Goal: Find contact information: Obtain details needed to contact an individual or organization

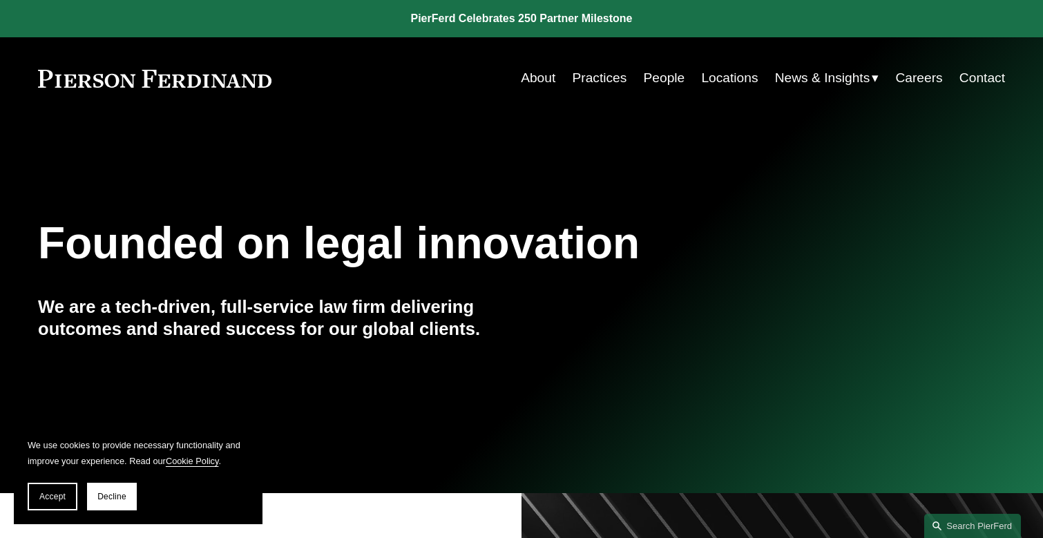
click at [680, 84] on link "People" at bounding box center [663, 78] width 41 height 26
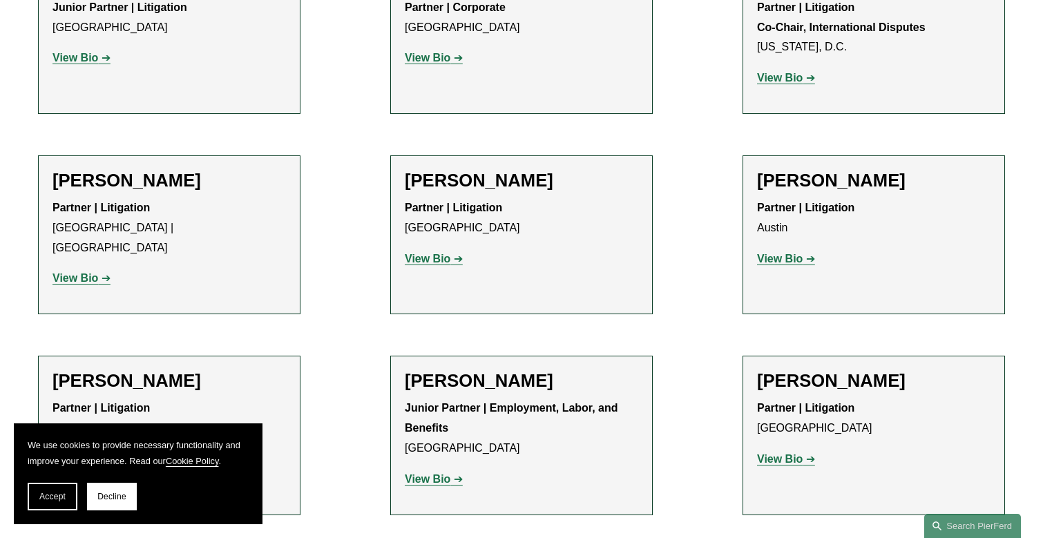
scroll to position [2425, 1]
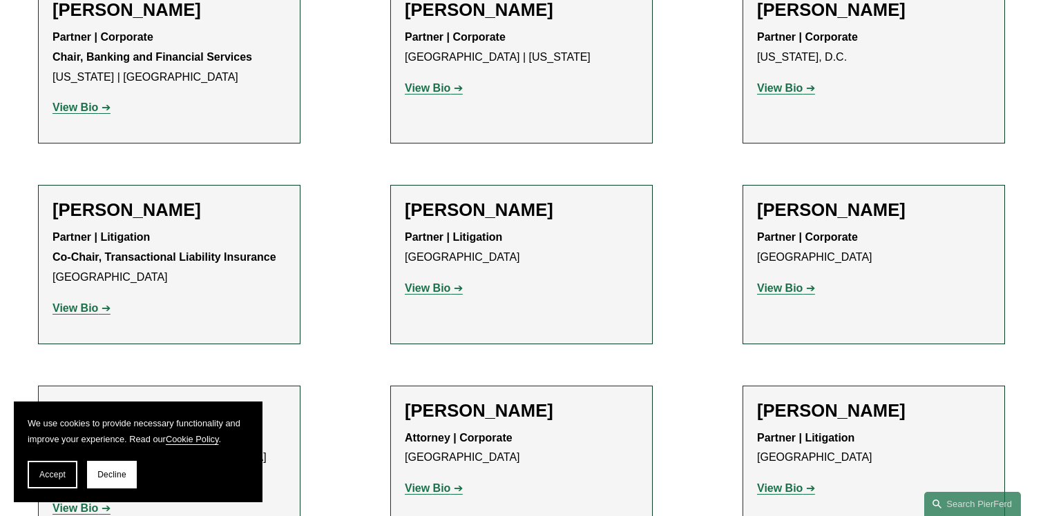
scroll to position [8887, 0]
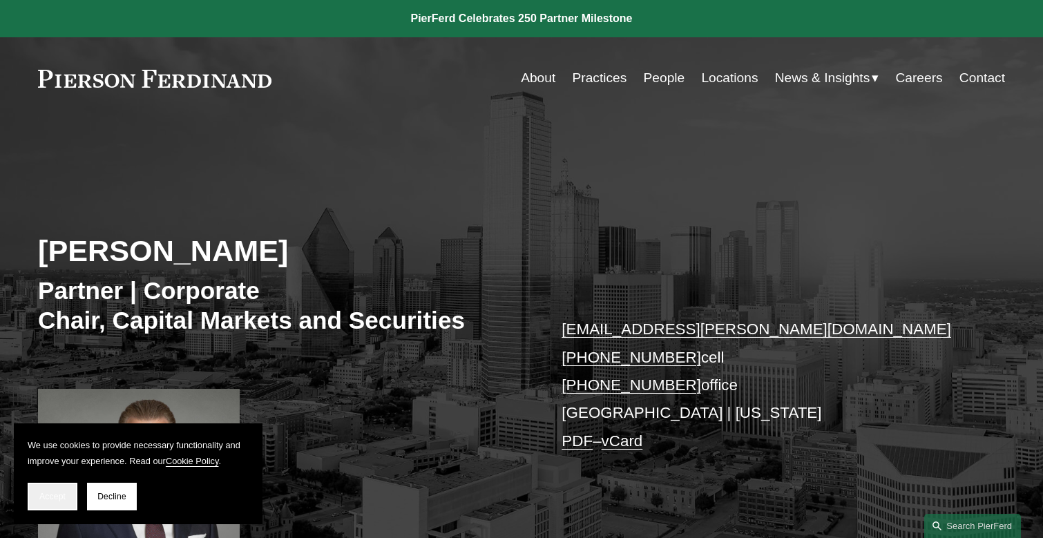
click at [48, 498] on span "Accept" at bounding box center [52, 497] width 26 height 10
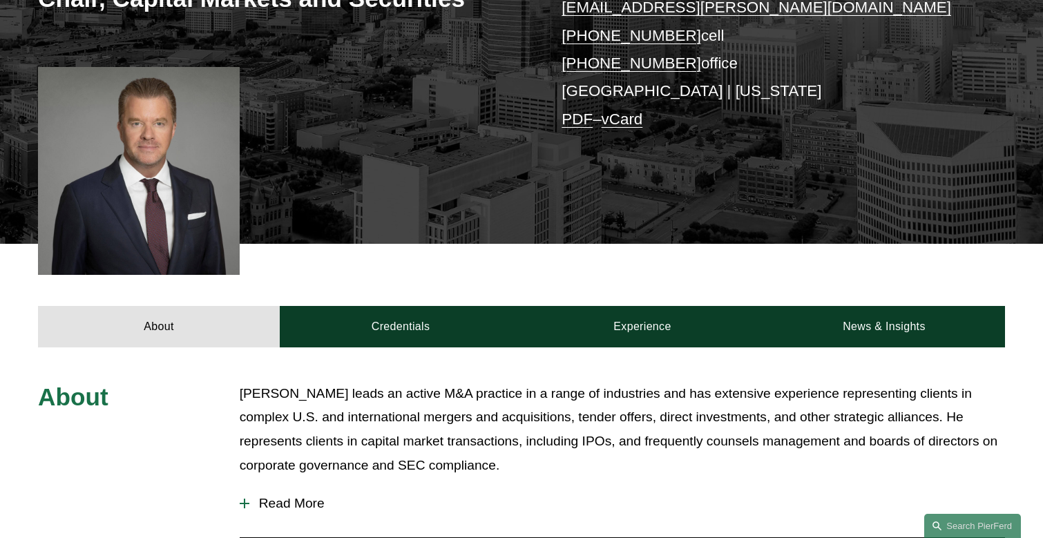
scroll to position [324, 0]
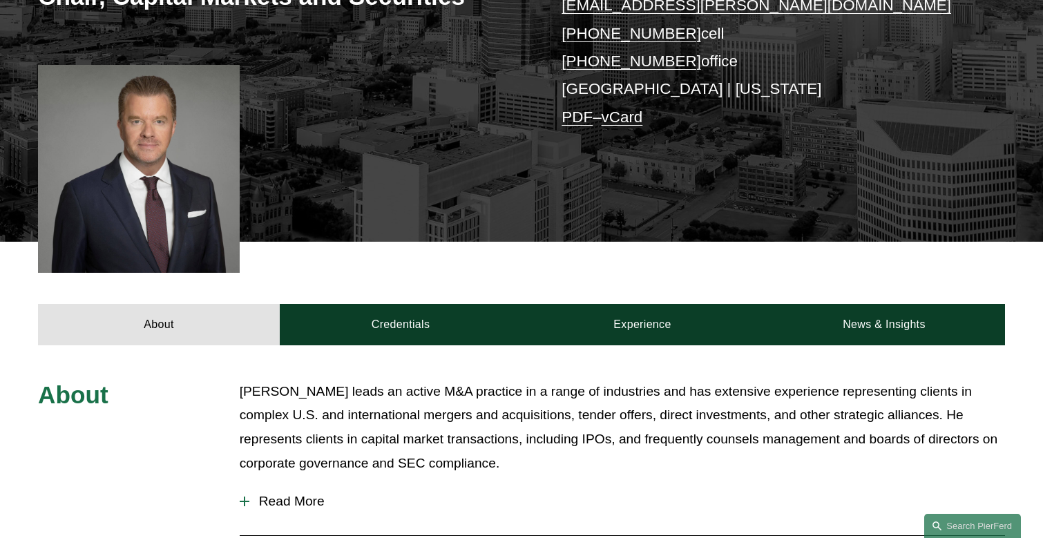
drag, startPoint x: 579, startPoint y: 415, endPoint x: 554, endPoint y: 463, distance: 54.3
click at [554, 463] on p "Soren Lindstrom leads an active M&A practice in a range of industries and has e…" at bounding box center [622, 427] width 765 height 95
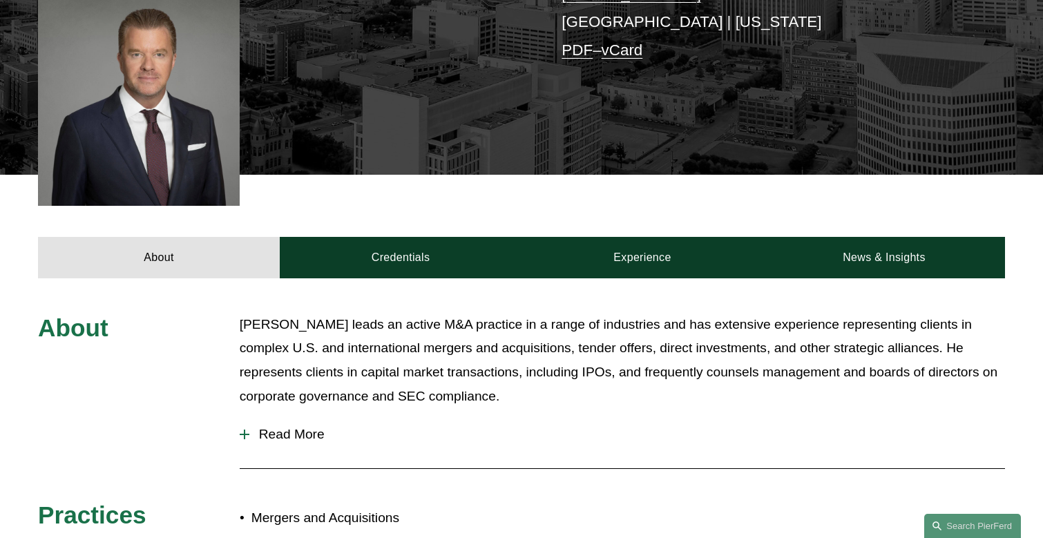
scroll to position [398, 0]
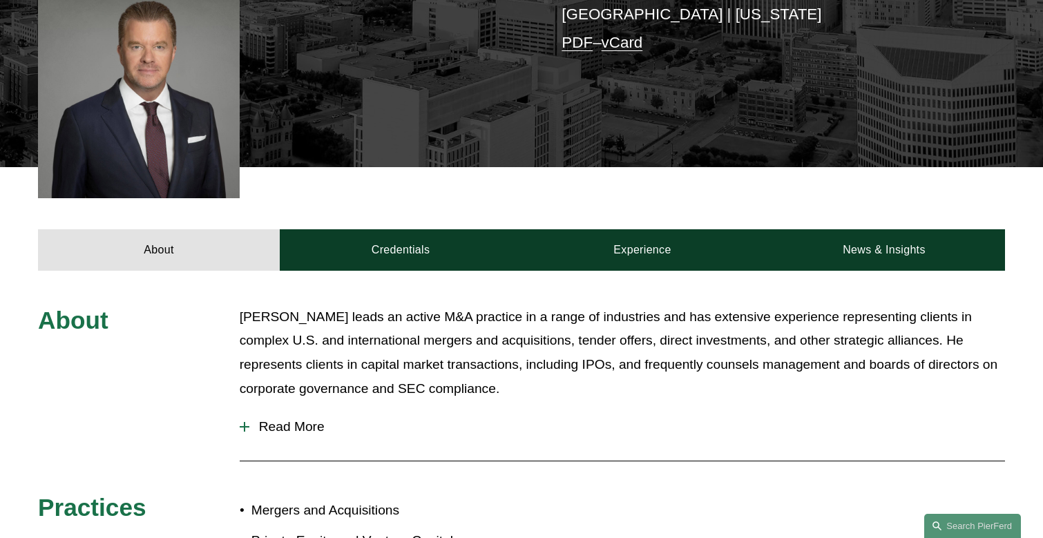
click at [301, 427] on span "Read More" at bounding box center [626, 426] width 755 height 15
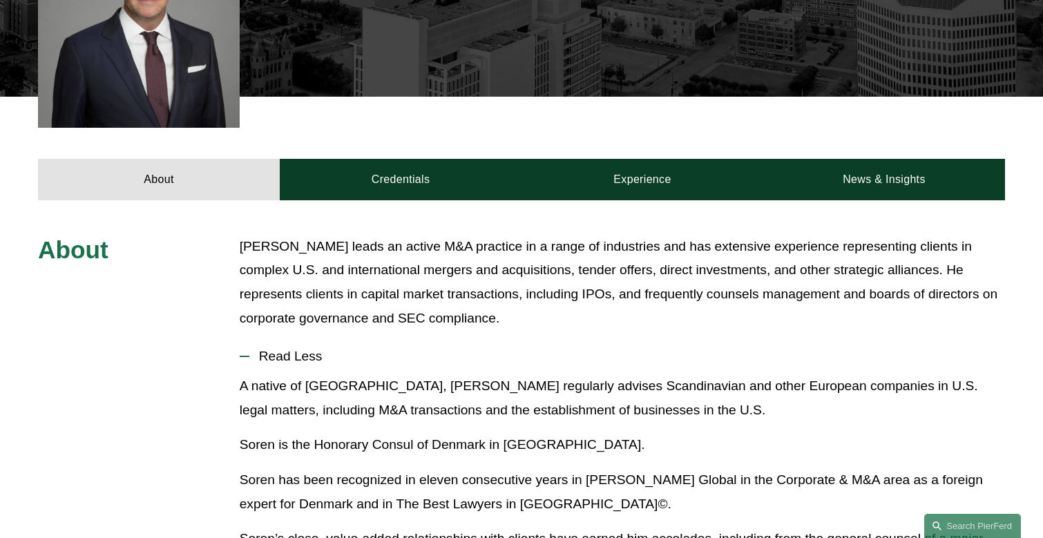
scroll to position [438, 0]
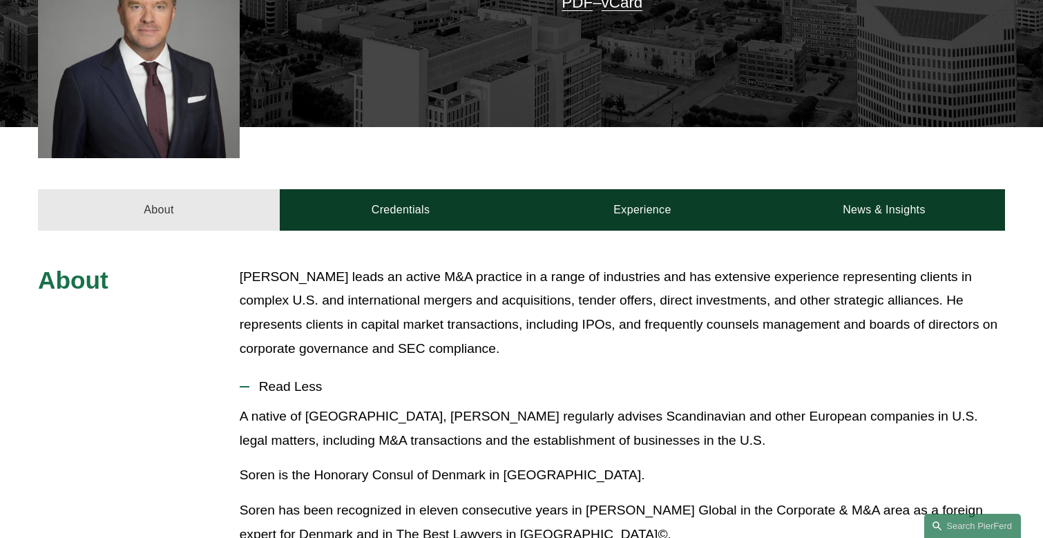
click at [175, 198] on link "About" at bounding box center [159, 209] width 242 height 41
click at [166, 224] on link "About" at bounding box center [159, 209] width 242 height 41
click at [162, 213] on link "About" at bounding box center [159, 209] width 242 height 41
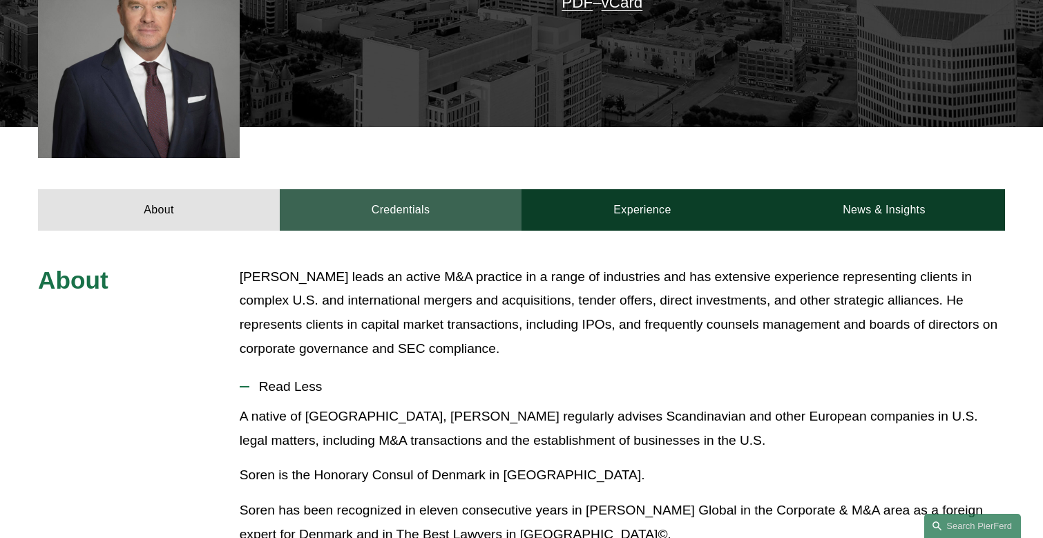
click at [373, 191] on link "Credentials" at bounding box center [401, 209] width 242 height 41
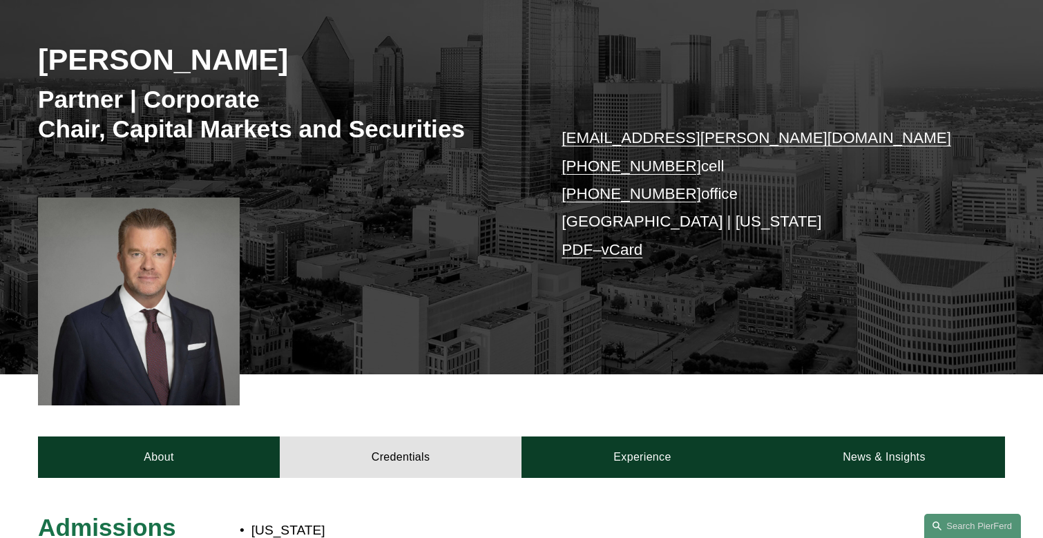
scroll to position [167, 0]
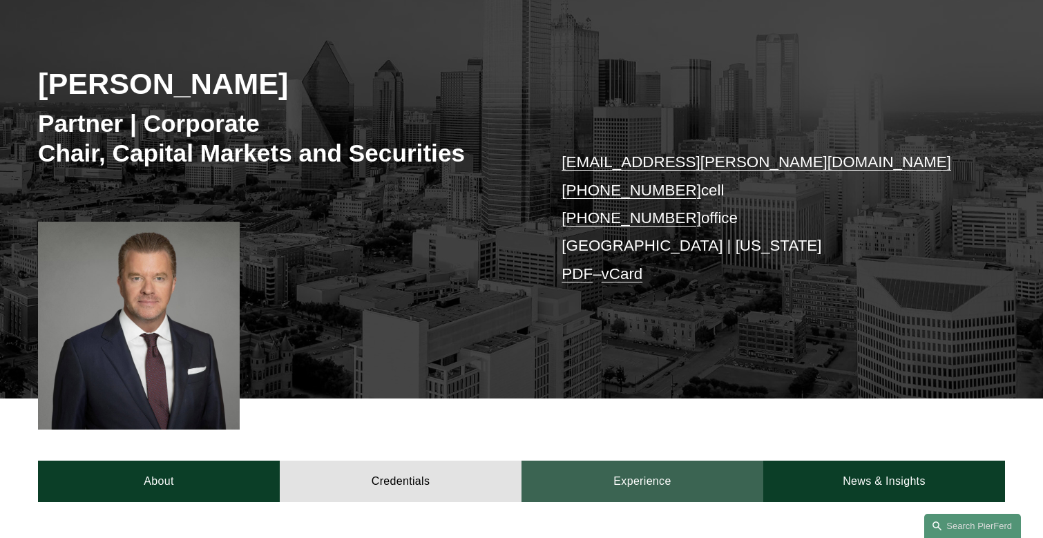
click at [643, 464] on link "Experience" at bounding box center [642, 481] width 242 height 41
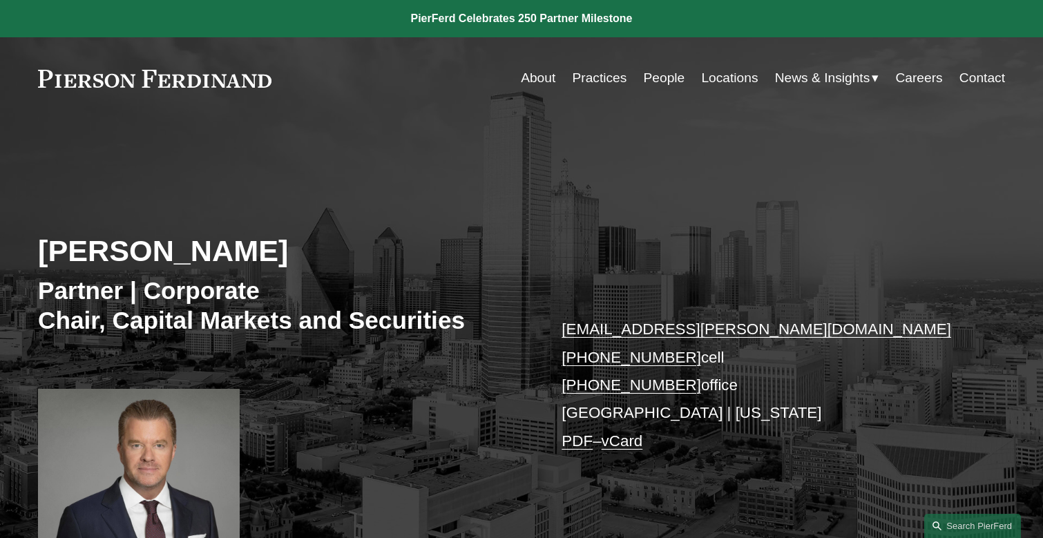
scroll to position [0, 0]
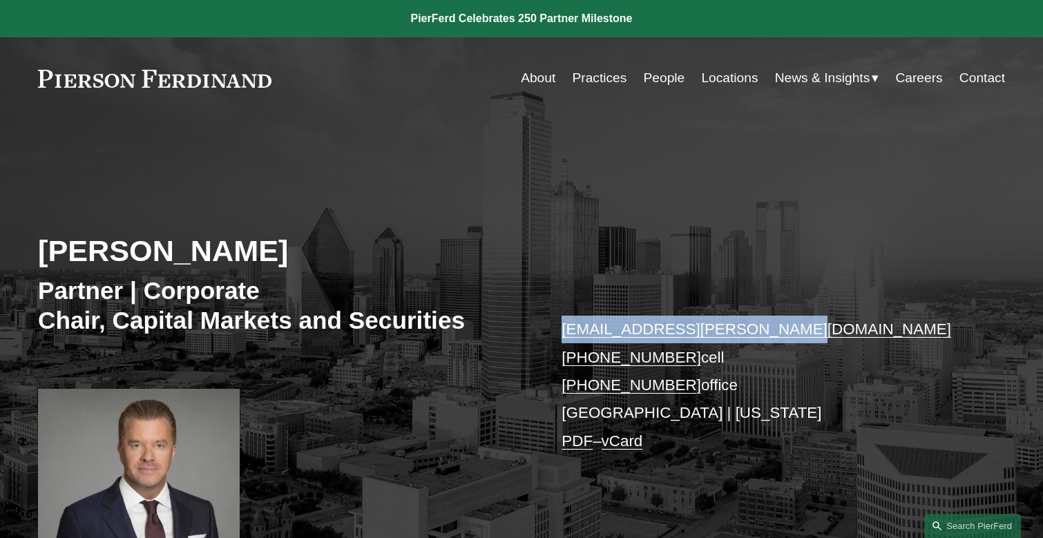
drag, startPoint x: 771, startPoint y: 333, endPoint x: 563, endPoint y: 322, distance: 208.1
click at [563, 322] on p "soren.lindstrom@pierferd.com +1.214.680.7778 cell +1.945.279.0158 office Dallas…" at bounding box center [762, 385] width 403 height 139
copy link "soren.lindstrom@pierferd.com"
